Goal: Transaction & Acquisition: Purchase product/service

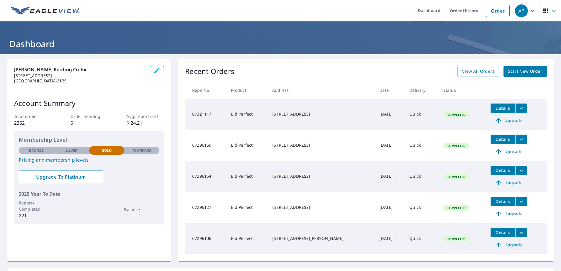
click at [517, 73] on span "Start New Order" at bounding box center [525, 71] width 34 height 7
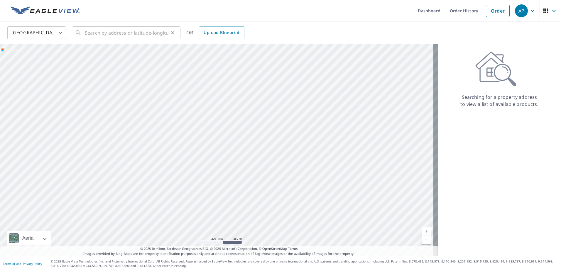
click at [81, 33] on icon at bounding box center [78, 32] width 7 height 7
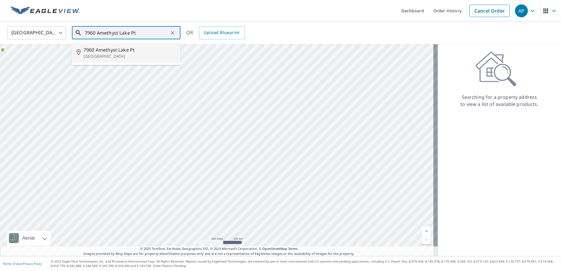
click at [85, 55] on p "[GEOGRAPHIC_DATA]" at bounding box center [130, 56] width 92 height 6
type input "[STREET_ADDRESS]"
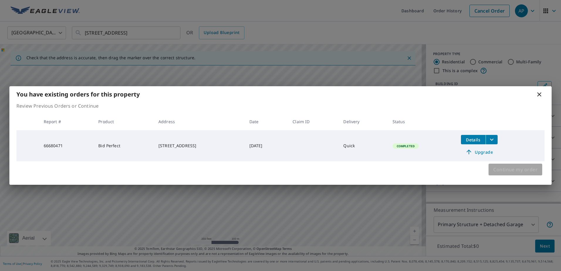
click at [525, 168] on span "Continue my order" at bounding box center [515, 169] width 44 height 8
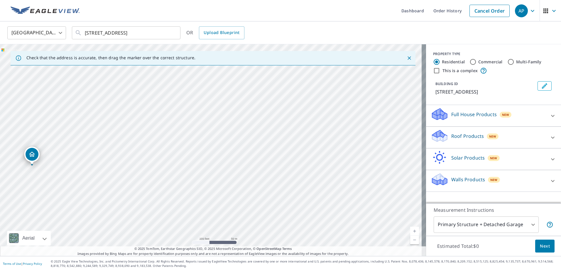
click at [549, 141] on icon at bounding box center [552, 137] width 7 height 7
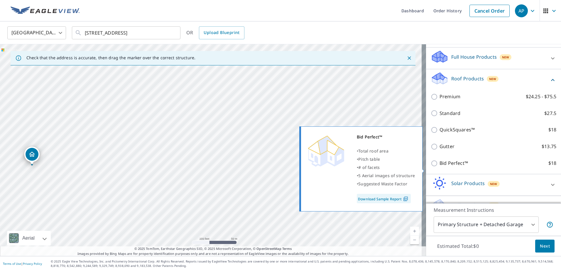
scroll to position [59, 0]
click at [430, 166] on input "Bid Perfect™ $18" at bounding box center [434, 162] width 9 height 7
checkbox input "true"
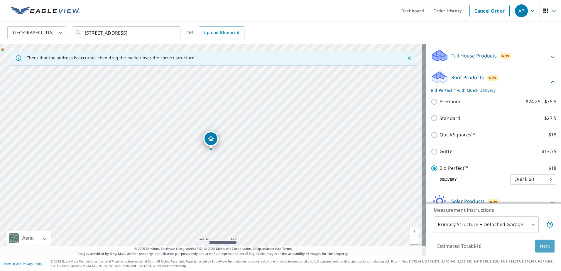
click at [540, 246] on span "Next" at bounding box center [545, 245] width 10 height 7
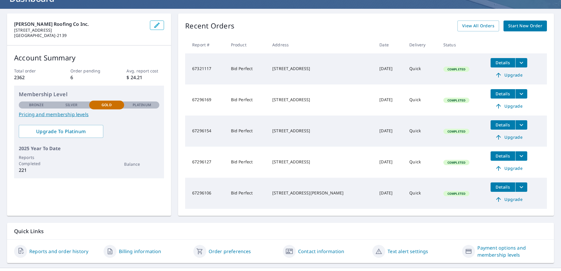
scroll to position [57, 0]
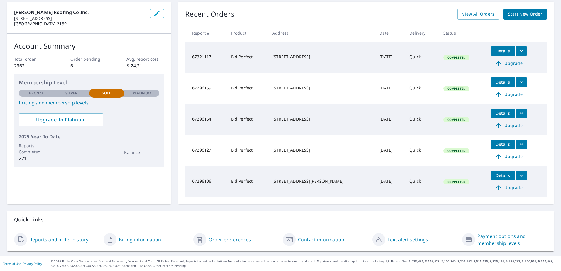
click at [520, 15] on span "Start New Order" at bounding box center [525, 14] width 34 height 7
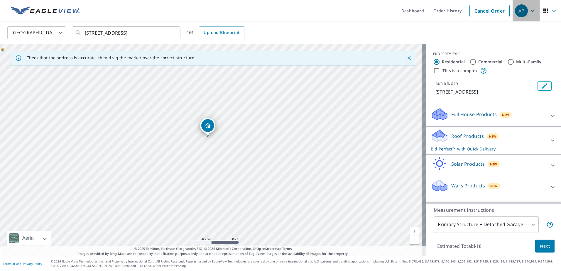
click at [529, 10] on icon "button" at bounding box center [532, 10] width 7 height 7
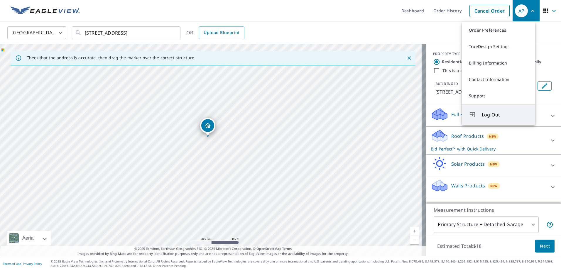
click at [492, 115] on span "Log Out" at bounding box center [504, 114] width 46 height 7
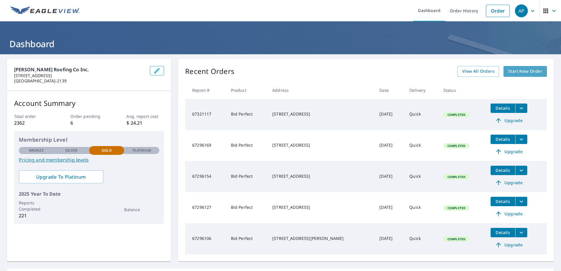
click at [528, 66] on link "Start New Order" at bounding box center [524, 71] width 43 height 11
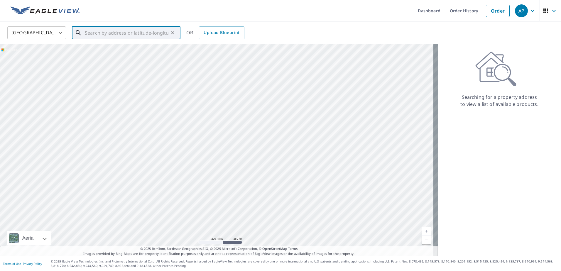
click at [105, 34] on input "text" at bounding box center [127, 33] width 84 height 16
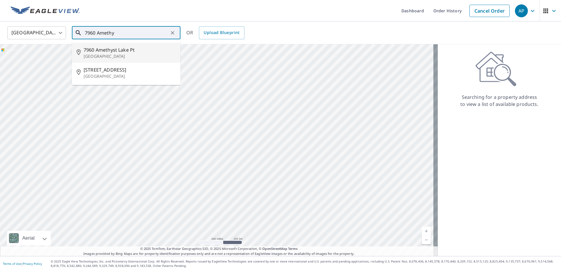
click at [101, 52] on span "7960 Amethyst Lake Pt" at bounding box center [130, 49] width 92 height 7
type input "[STREET_ADDRESS]"
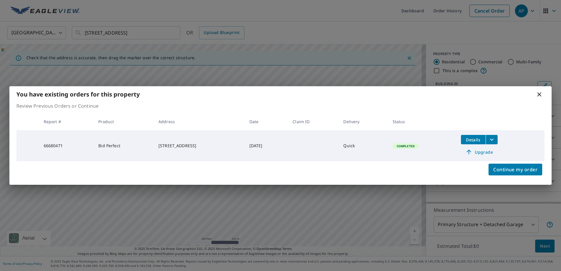
click at [495, 138] on icon "filesDropdownBtn-66680471" at bounding box center [491, 139] width 7 height 7
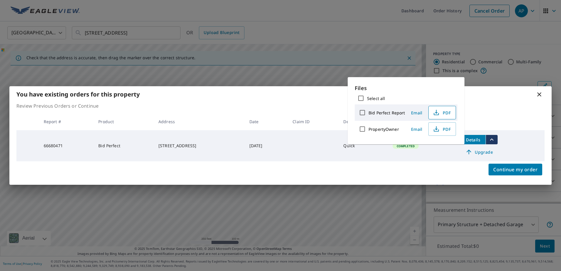
click at [434, 110] on icon "button" at bounding box center [436, 112] width 7 height 7
